Goal: Transaction & Acquisition: Download file/media

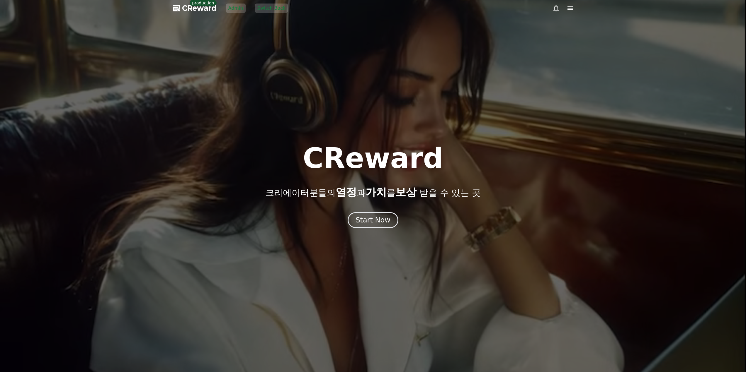
click at [569, 8] on icon at bounding box center [569, 8] width 7 height 7
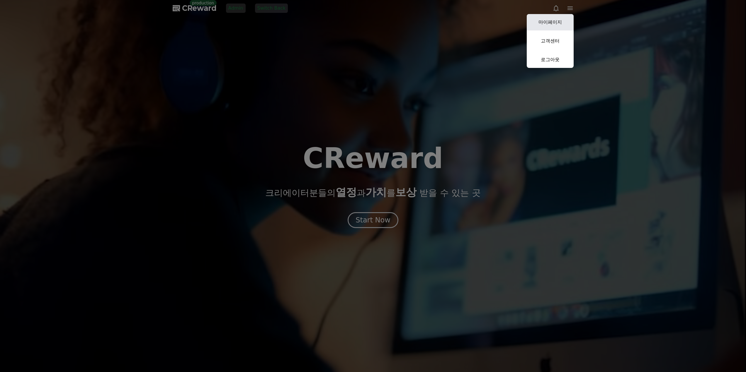
click at [562, 18] on link "마이페이지" at bounding box center [550, 22] width 47 height 16
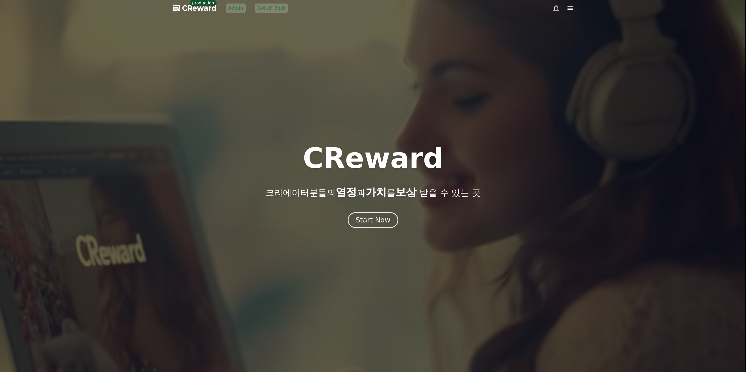
select select "**********"
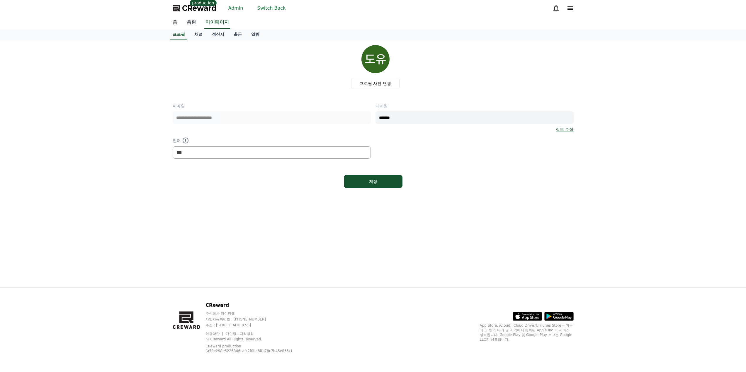
click at [195, 23] on link "음원" at bounding box center [191, 22] width 19 height 12
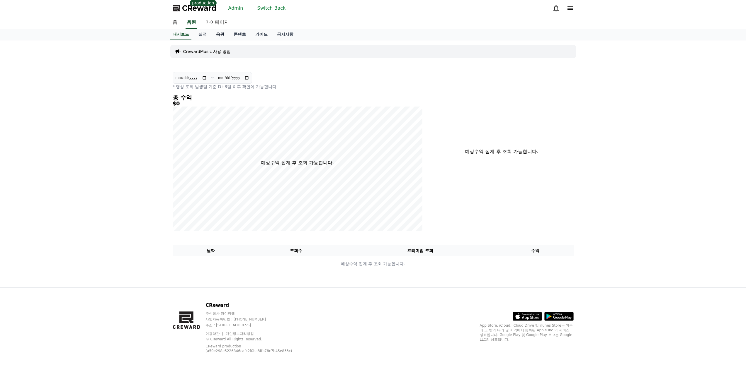
click at [224, 33] on link "음원" at bounding box center [220, 34] width 18 height 11
click at [238, 33] on link "콘텐츠" at bounding box center [240, 34] width 22 height 11
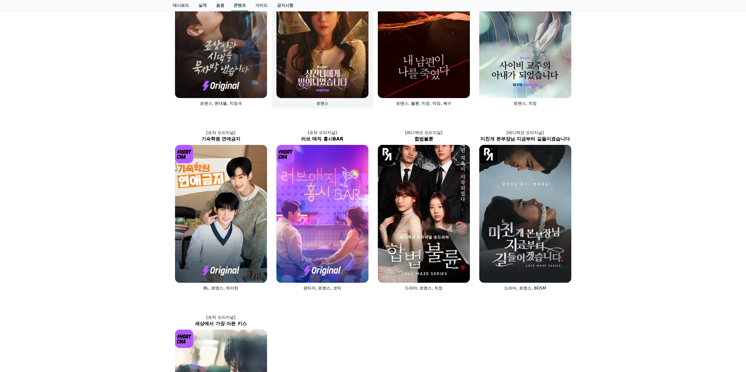
scroll to position [176, 0]
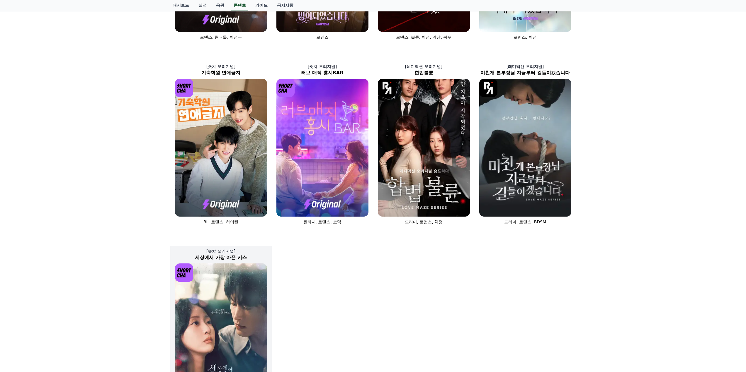
click at [219, 308] on img at bounding box center [221, 333] width 92 height 138
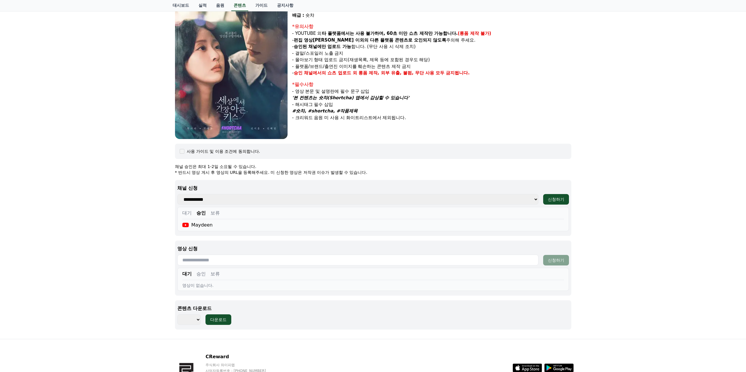
scroll to position [135, 0]
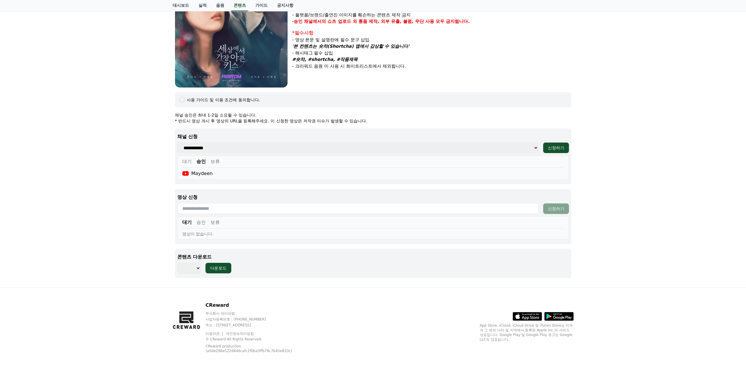
click at [186, 273] on select "*** ***" at bounding box center [188, 268] width 23 height 11
select select "**********"
click at [177, 263] on select "*** ***" at bounding box center [188, 268] width 23 height 11
drag, startPoint x: 264, startPoint y: 293, endPoint x: 224, endPoint y: 275, distance: 43.7
click at [263, 291] on div "CReward 주식회사 와이피랩 사업자등록번호 : [PHONE_NUMBER] 주소 : [STREET_ADDRESS] 이용약관 개인정보처리방침 …" at bounding box center [373, 330] width 410 height 84
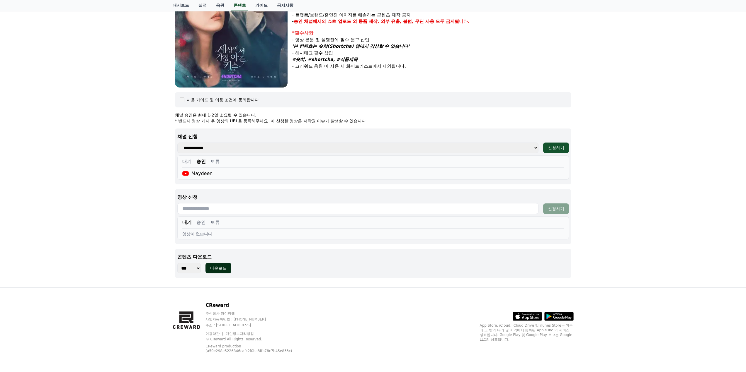
click at [220, 270] on div "다운로드" at bounding box center [218, 268] width 16 height 6
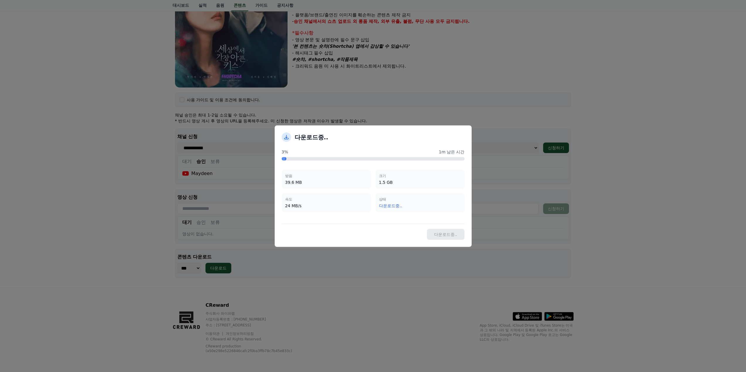
click at [346, 161] on div "3% 1m 남은 시간 받음 39.6 MB 크기 1.5 GB 속도 24 MB/s 상태 다운로드중.." at bounding box center [373, 183] width 183 height 68
click at [301, 213] on div "받음 135.6 MB 크기 1.5 GB 속도 43.4 MB/s 상태 다운로드중.." at bounding box center [373, 191] width 183 height 52
drag, startPoint x: 286, startPoint y: 206, endPoint x: 331, endPoint y: 207, distance: 45.1
click at [331, 207] on div "46.1 MB/s" at bounding box center [326, 206] width 82 height 6
click at [334, 209] on div "속도 44.3 MB/s" at bounding box center [326, 202] width 89 height 19
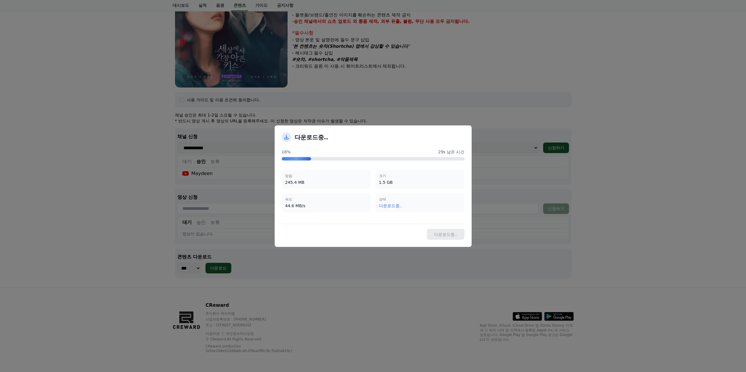
drag, startPoint x: 309, startPoint y: 206, endPoint x: 282, endPoint y: 206, distance: 27.0
click at [282, 206] on div "속도 44.6 MB/s" at bounding box center [326, 202] width 89 height 19
click at [312, 207] on div "42.3 MB/s" at bounding box center [326, 206] width 82 height 6
click at [298, 207] on div "30.1 MB/s" at bounding box center [326, 206] width 82 height 6
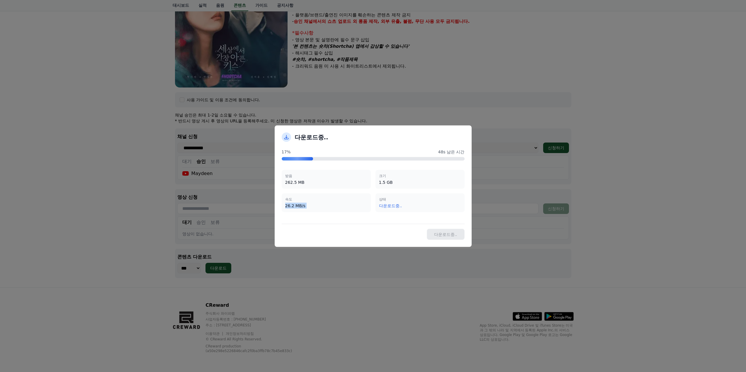
click at [298, 207] on div "26.2 MB/s" at bounding box center [326, 206] width 82 height 6
click at [340, 220] on div "다운로드중.. 17% 1m 남은 시간 받음 265.9 MB 크기 1.5 GB 속도 20.4 MB/s 상태 다운로드중.. 다운로드중.." at bounding box center [373, 186] width 197 height 122
click at [338, 182] on div "341.8 MB" at bounding box center [326, 182] width 82 height 6
